Goal: Task Accomplishment & Management: Use online tool/utility

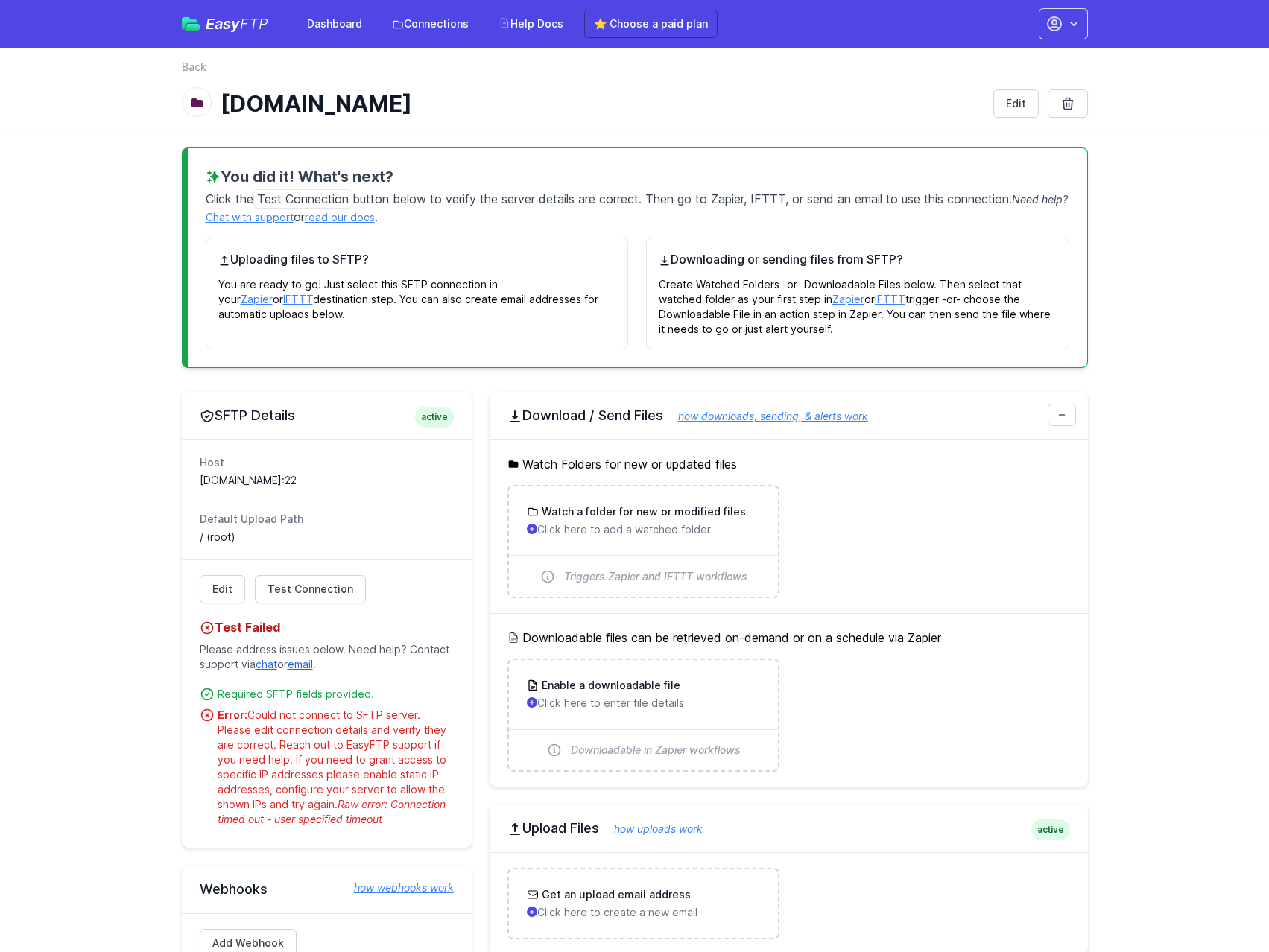
scroll to position [149, 0]
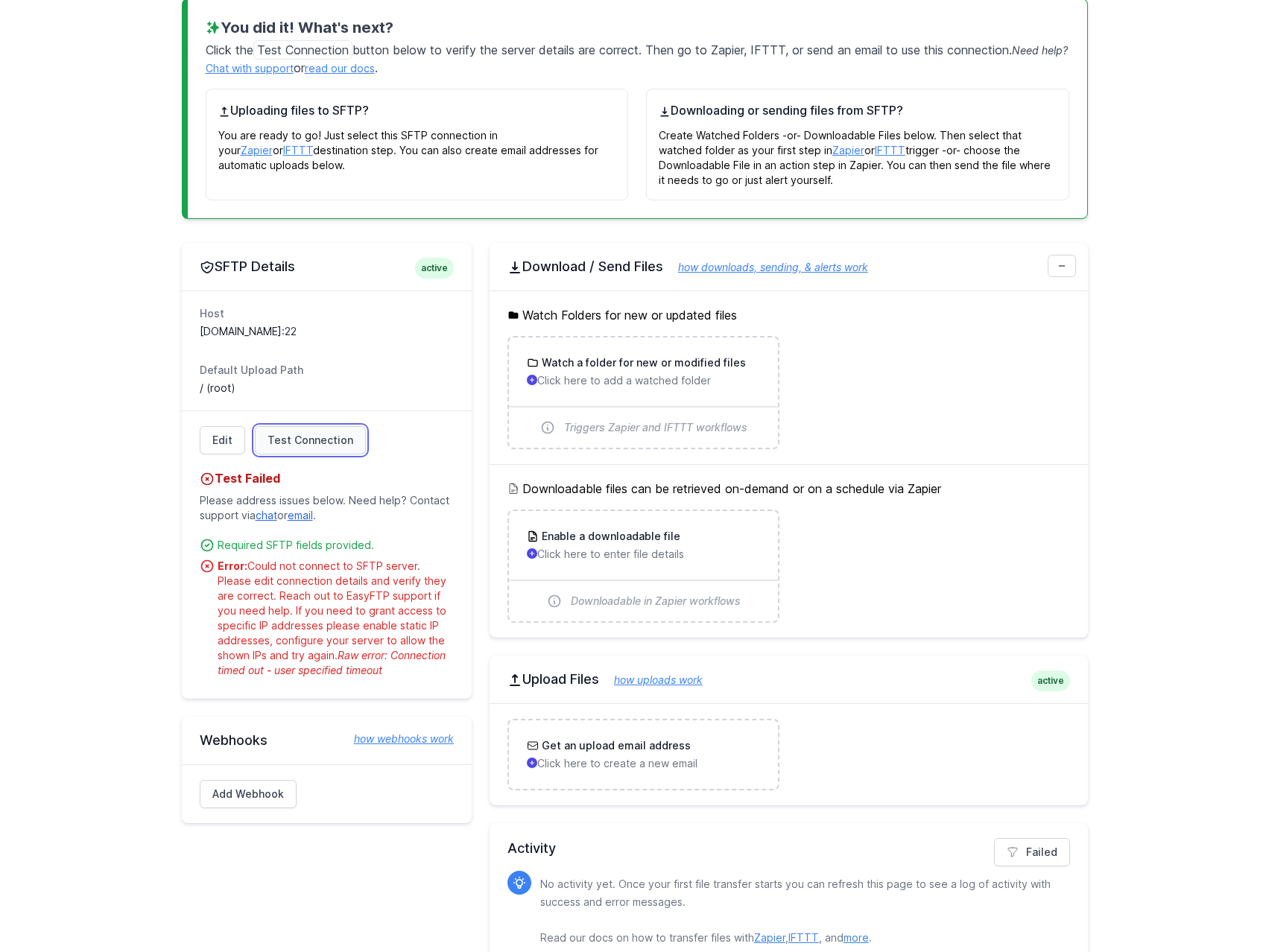
click at [331, 436] on span "Test Connection" at bounding box center [310, 440] width 86 height 15
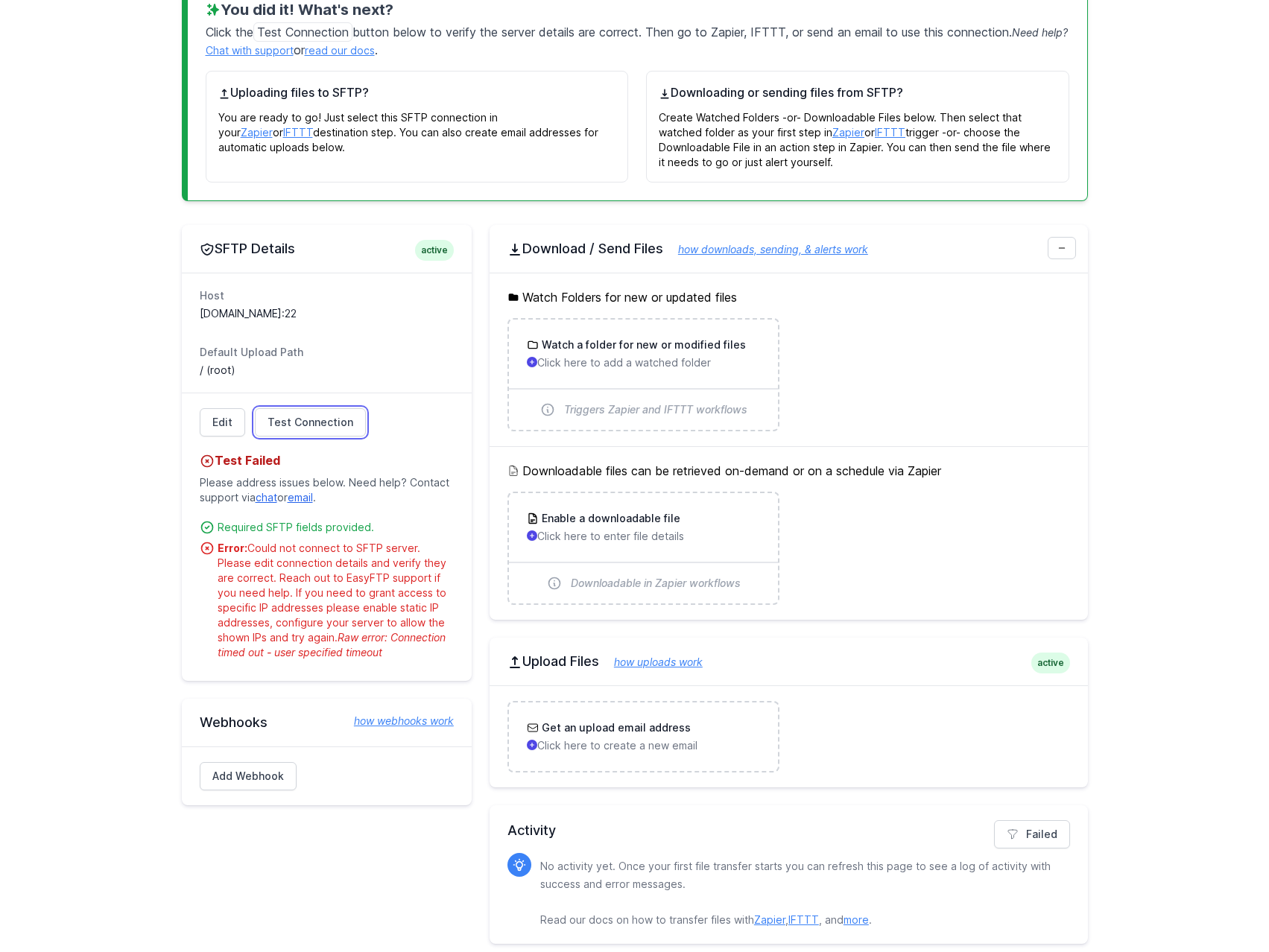
scroll to position [177, 0]
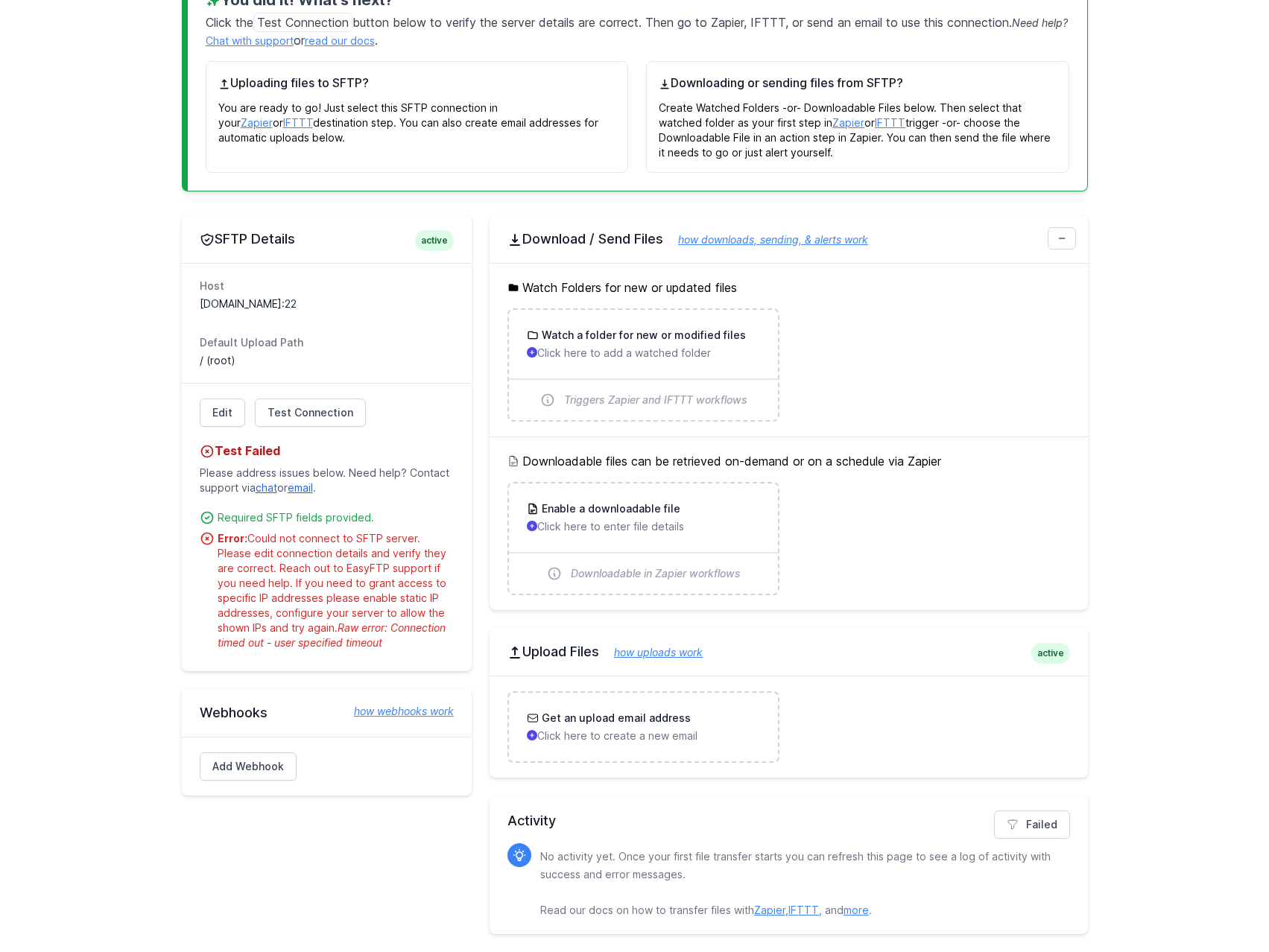
click at [210, 514] on icon at bounding box center [207, 519] width 11 height 11
click at [219, 543] on strong "Error:" at bounding box center [232, 539] width 30 height 13
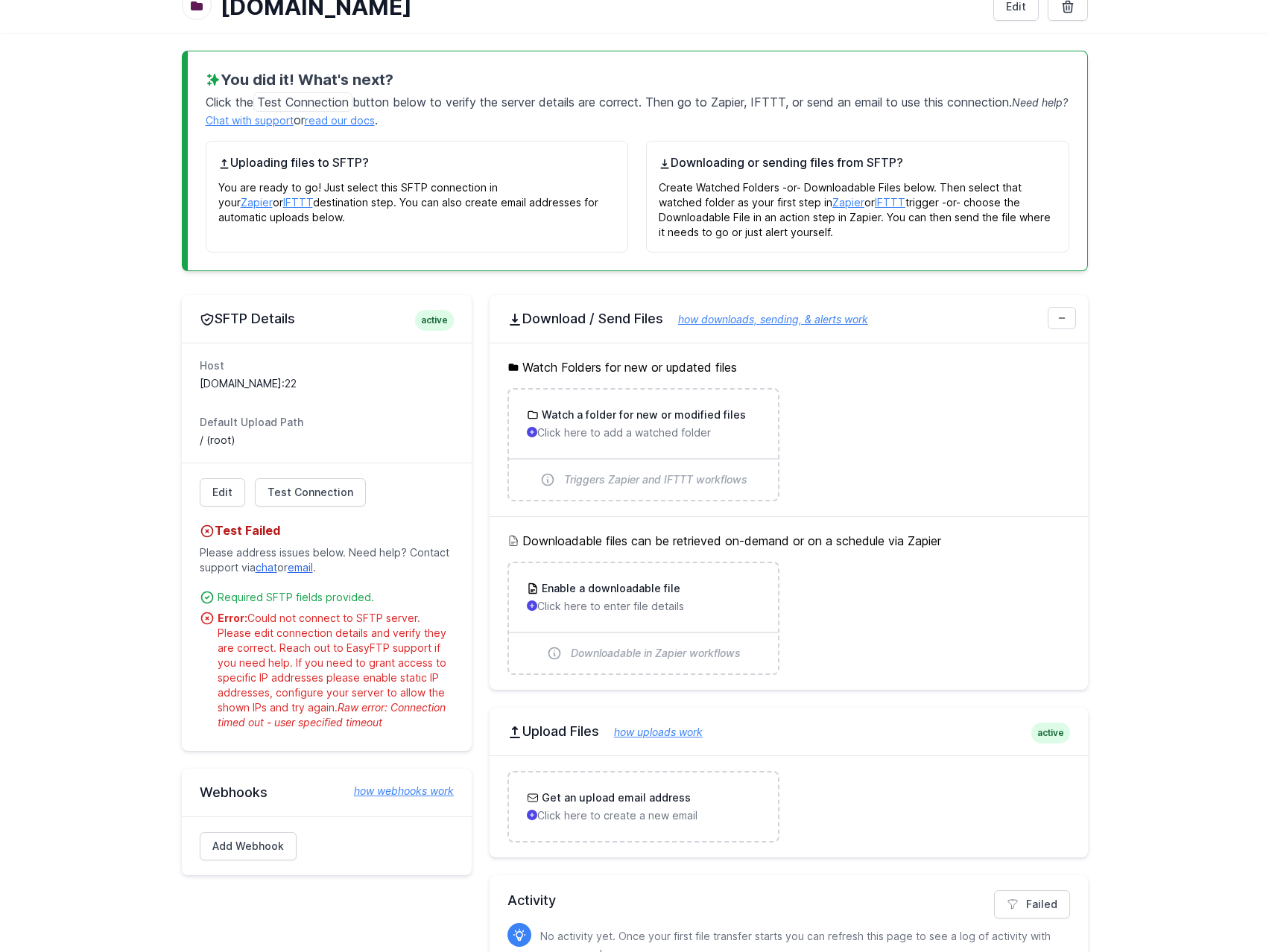
scroll to position [0, 0]
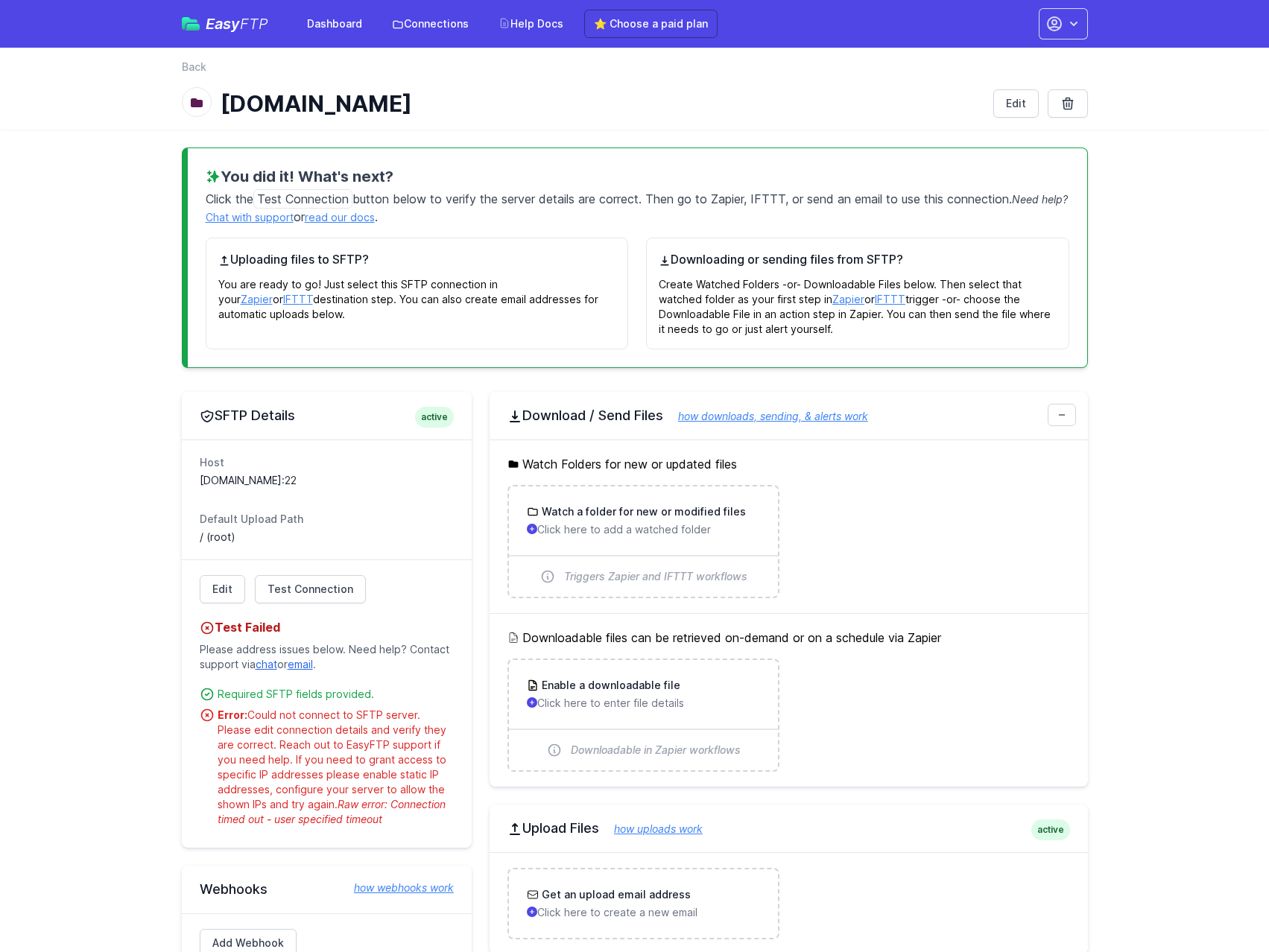
click at [211, 464] on dt "Host" at bounding box center [326, 462] width 254 height 15
click at [372, 465] on dt "Host" at bounding box center [326, 462] width 254 height 15
click at [284, 478] on dd "[DOMAIN_NAME]:22" at bounding box center [326, 481] width 254 height 15
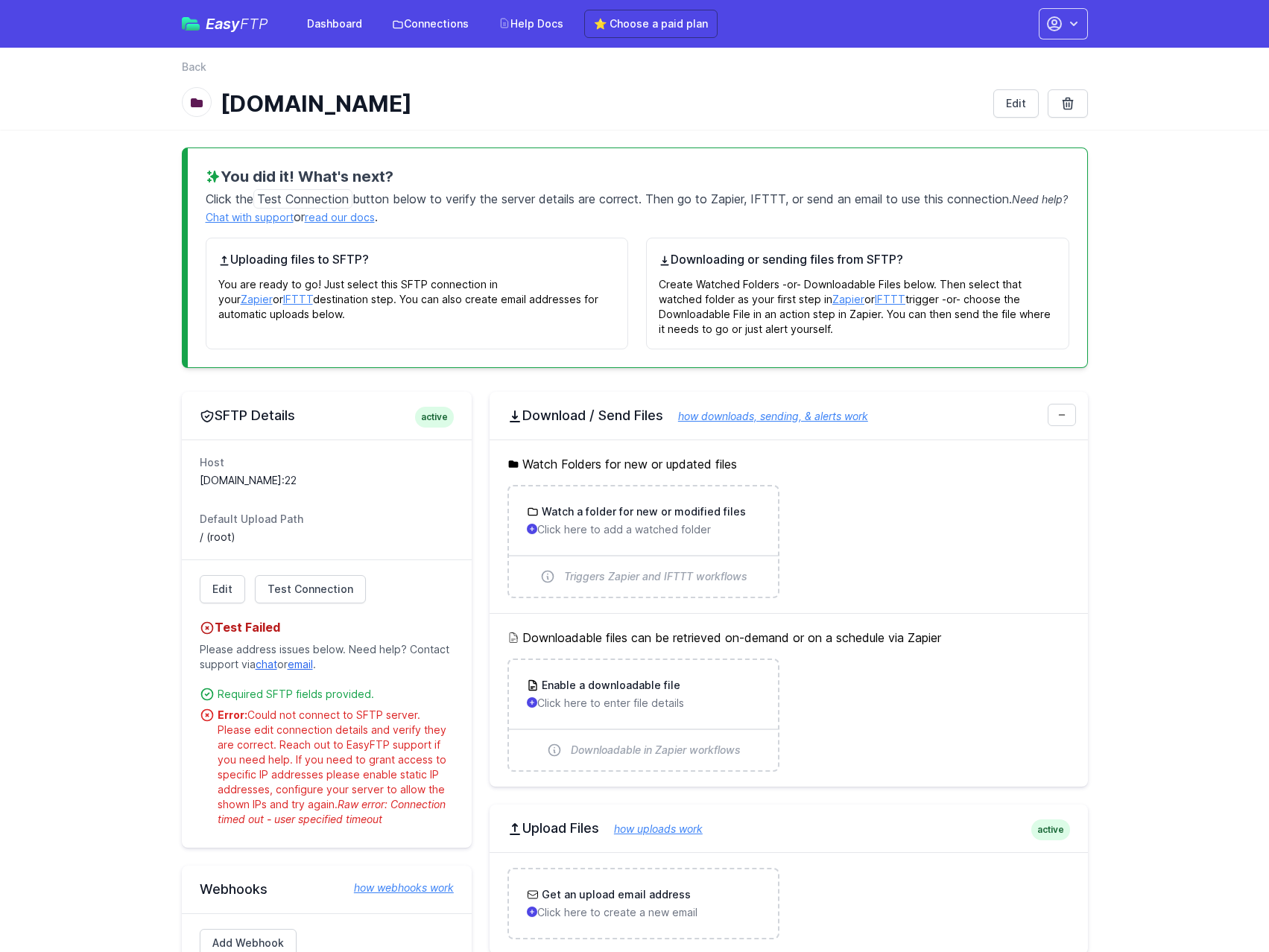
click at [284, 478] on dd "[DOMAIN_NAME]:22" at bounding box center [326, 481] width 254 height 15
click at [393, 507] on dl "Host [DOMAIN_NAME]:22 Default Upload Path / (root)" at bounding box center [326, 499] width 254 height 89
click at [105, 441] on main "You did it! What's next? Click the Test Connection button below to verify the s…" at bounding box center [634, 629] width 1269 height 999
click at [198, 310] on div "You did it! What's next? Click the Test Connection button below to verify the s…" at bounding box center [634, 258] width 906 height 220
